Goal: Information Seeking & Learning: Learn about a topic

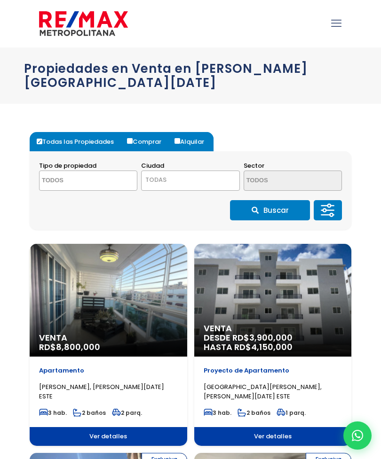
select select
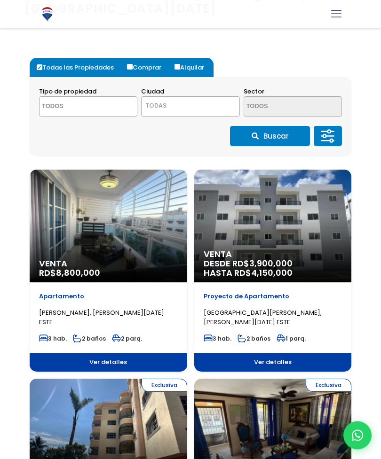
scroll to position [67, 0]
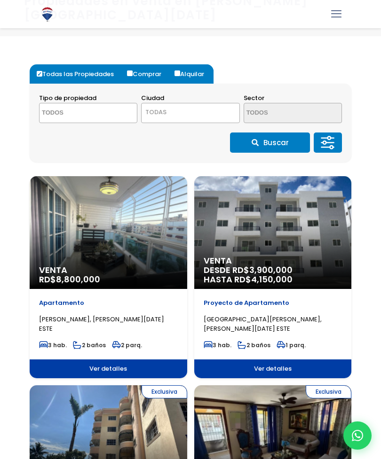
click at [109, 201] on div "Venta RD$ 8,800,000" at bounding box center [108, 232] width 157 height 113
click at [95, 178] on div "Venta RD$ 8,800,000" at bounding box center [108, 232] width 157 height 113
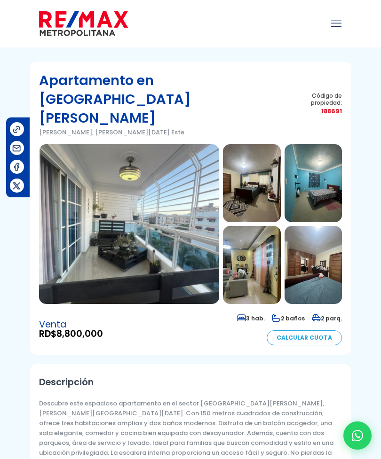
click at [257, 148] on img at bounding box center [251, 183] width 57 height 78
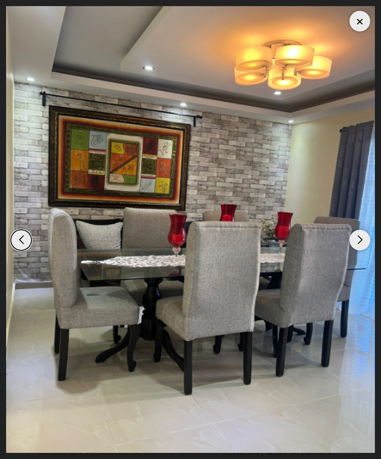
click at [359, 239] on div "Next slide" at bounding box center [359, 240] width 21 height 21
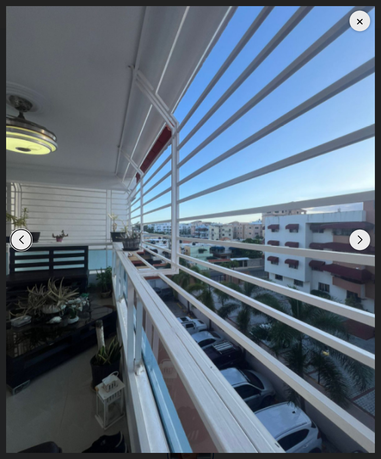
scroll to position [784, 0]
click at [360, 21] on div at bounding box center [359, 21] width 21 height 21
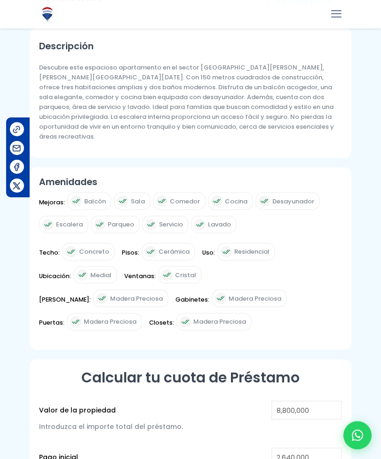
scroll to position [329, 0]
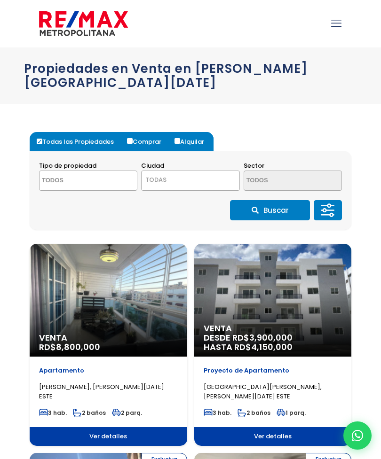
select select
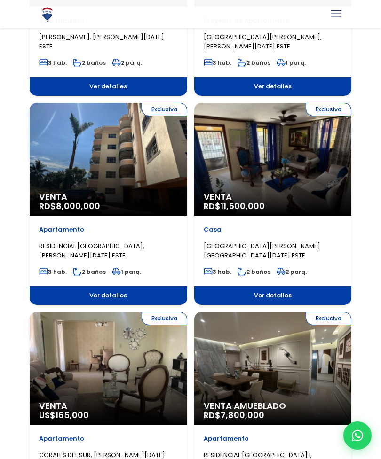
scroll to position [324, 0]
